Goal: Task Accomplishment & Management: Use online tool/utility

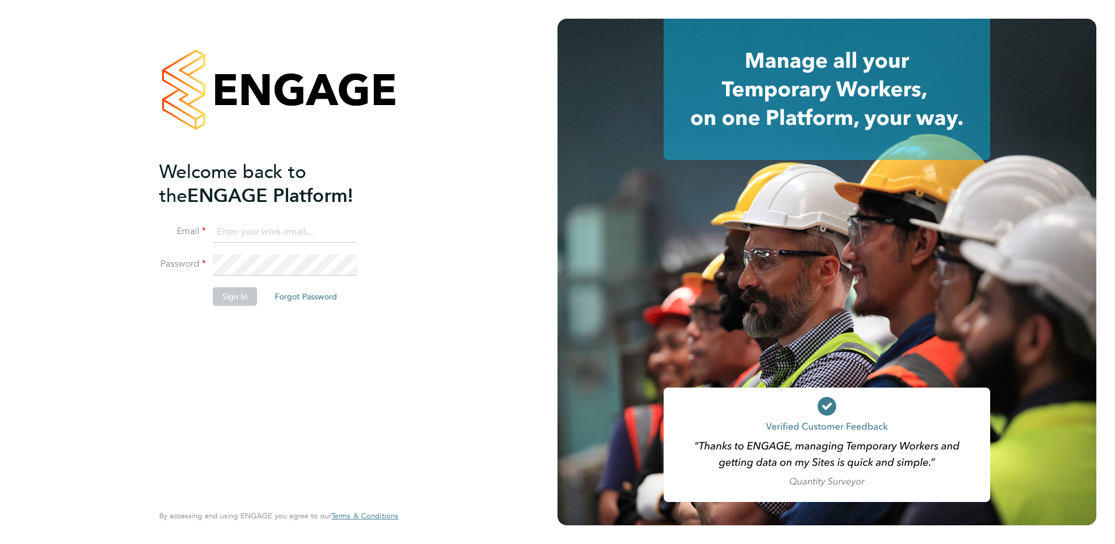
type input "lpayroll@jtrecruit.co.uk"
click at [226, 293] on button "Sign In" at bounding box center [235, 296] width 44 height 19
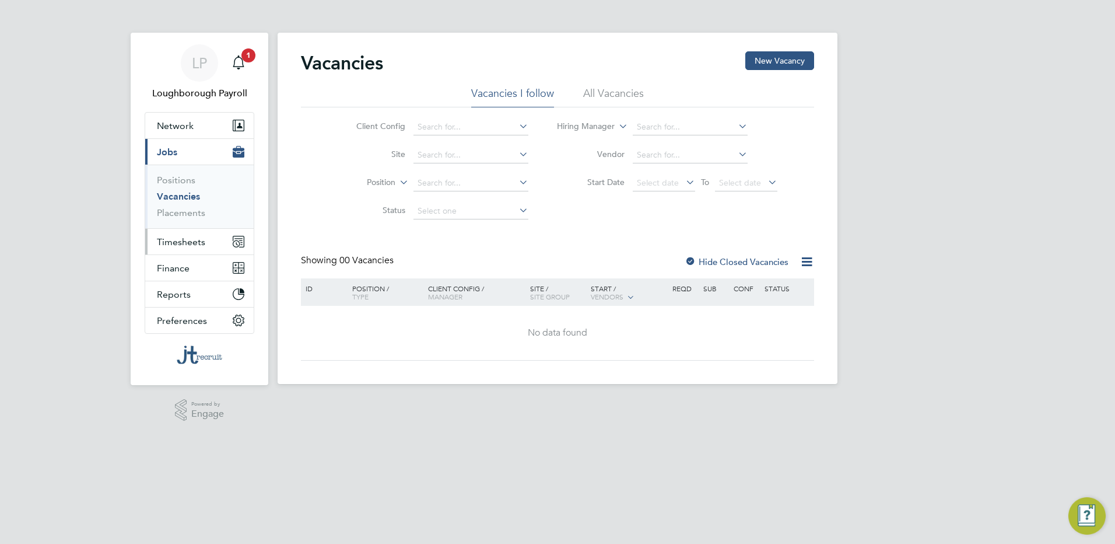
click at [209, 244] on button "Timesheets" at bounding box center [199, 242] width 108 height 26
click at [190, 248] on button "Timesheets" at bounding box center [199, 242] width 108 height 26
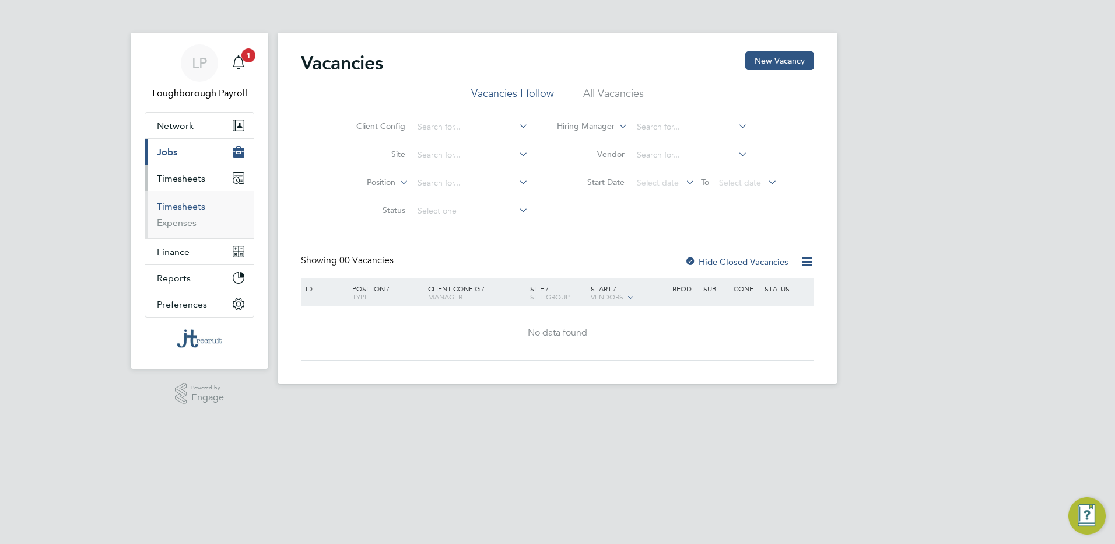
click at [190, 207] on link "Timesheets" at bounding box center [181, 206] width 48 height 11
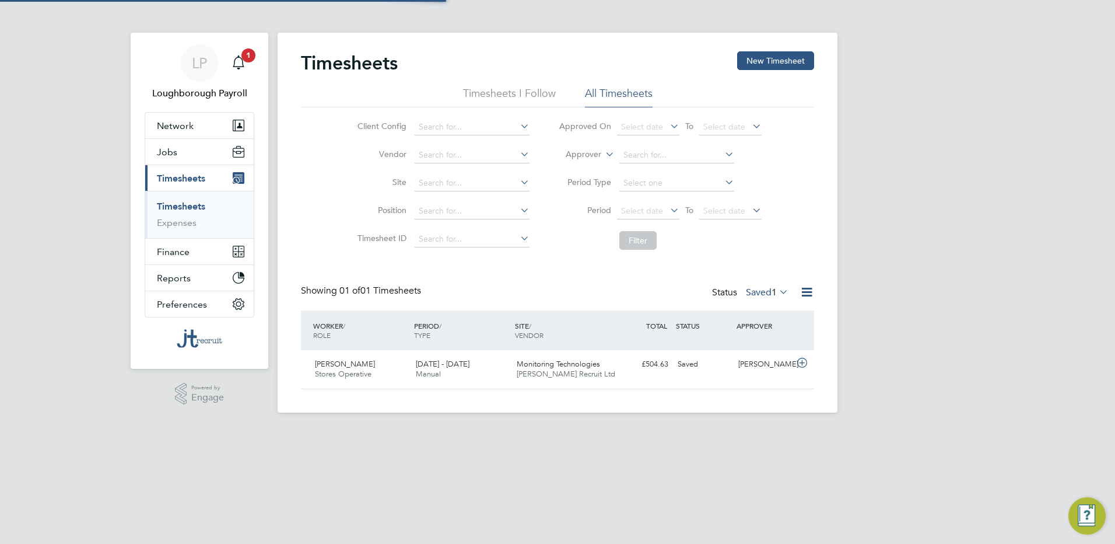
scroll to position [30, 101]
click at [801, 358] on icon at bounding box center [802, 362] width 15 height 9
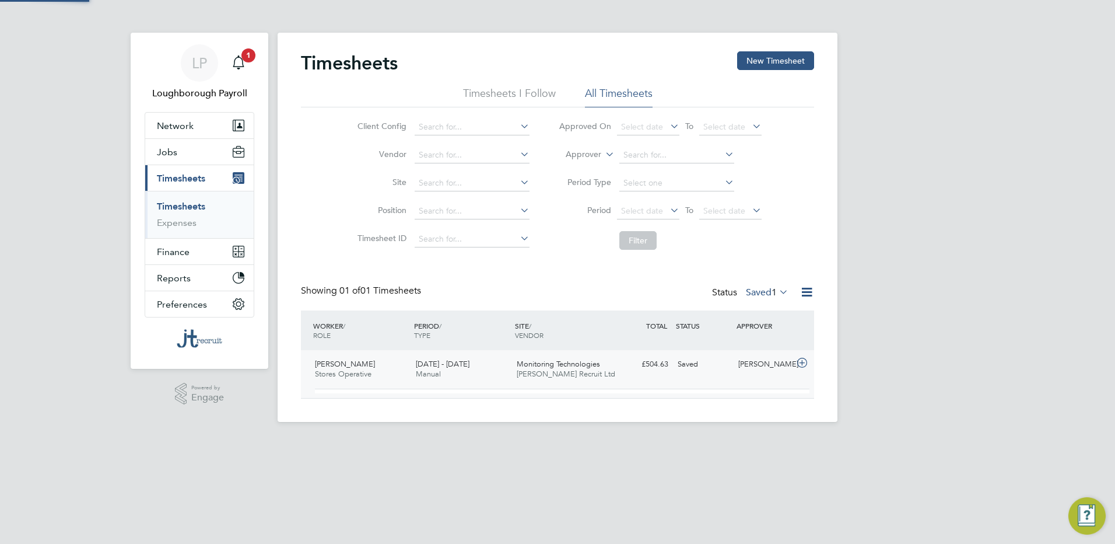
scroll to position [20, 114]
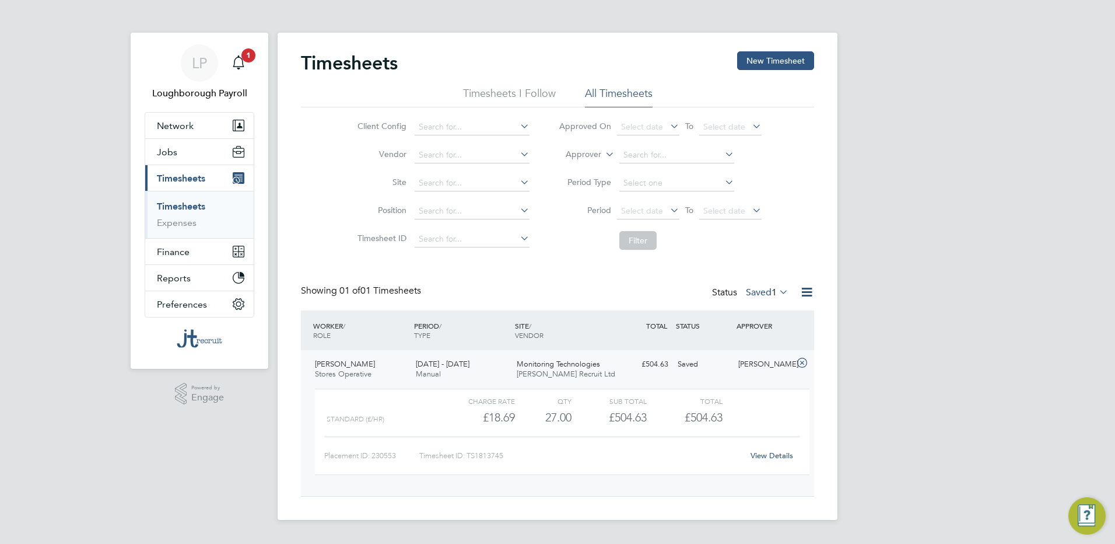
click at [769, 456] on link "View Details" at bounding box center [772, 455] width 43 height 10
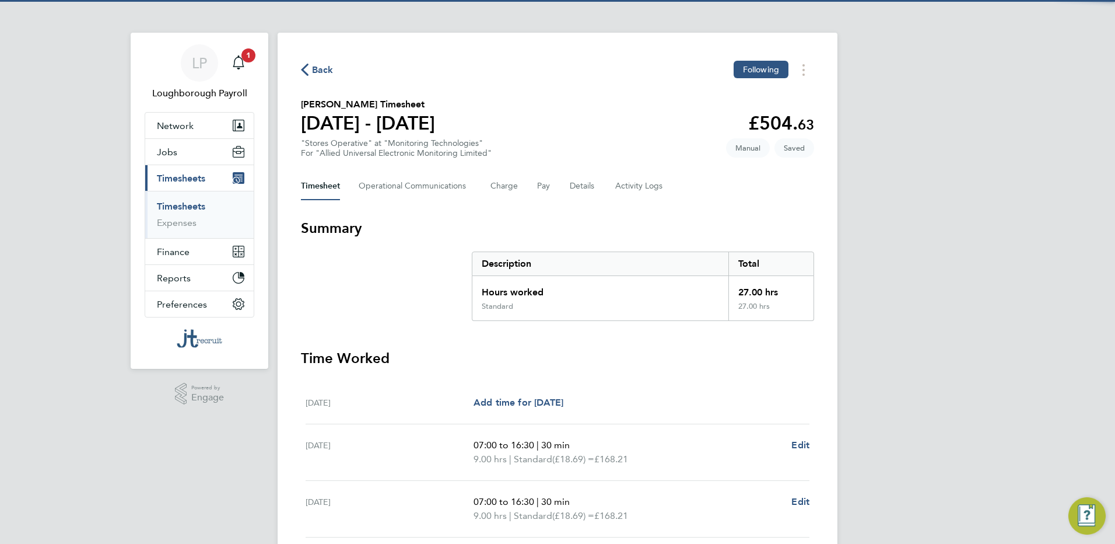
scroll to position [195, 0]
